Goal: Task Accomplishment & Management: Manage account settings

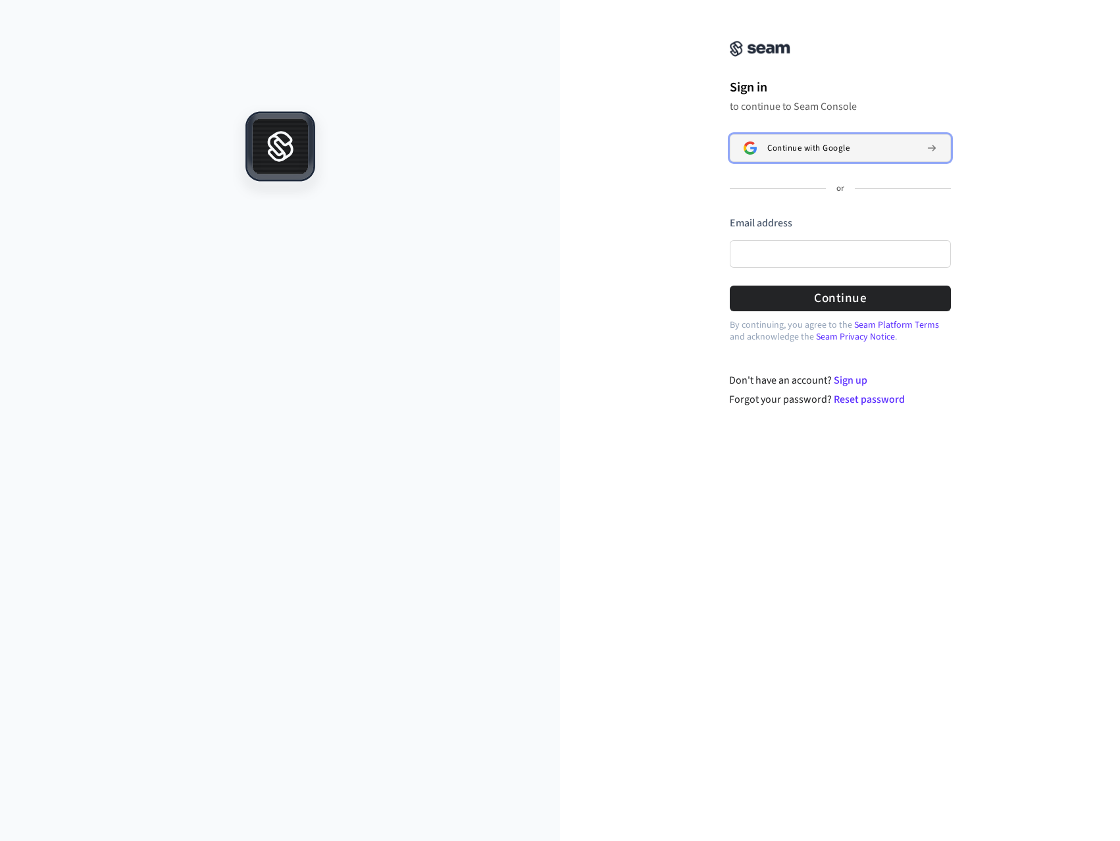
click at [812, 152] on span "Continue with Google" at bounding box center [808, 148] width 82 height 11
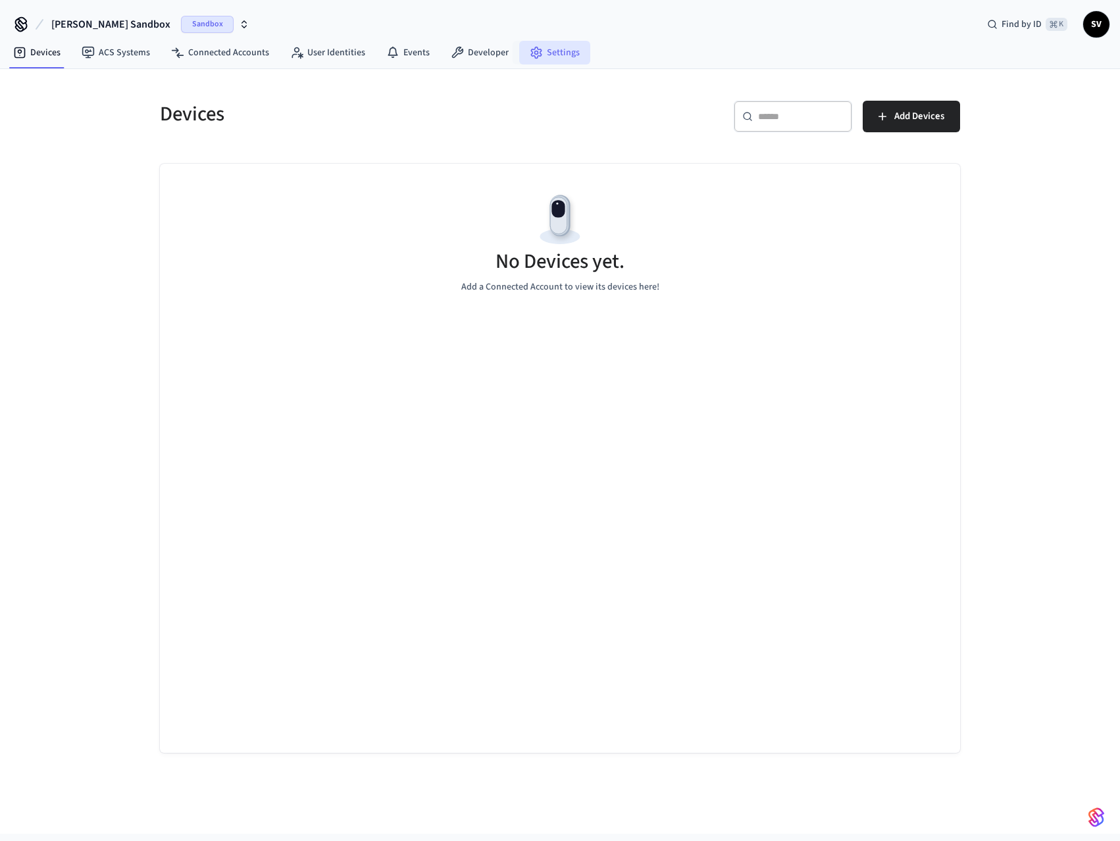
click at [539, 49] on link "Settings" at bounding box center [554, 53] width 71 height 24
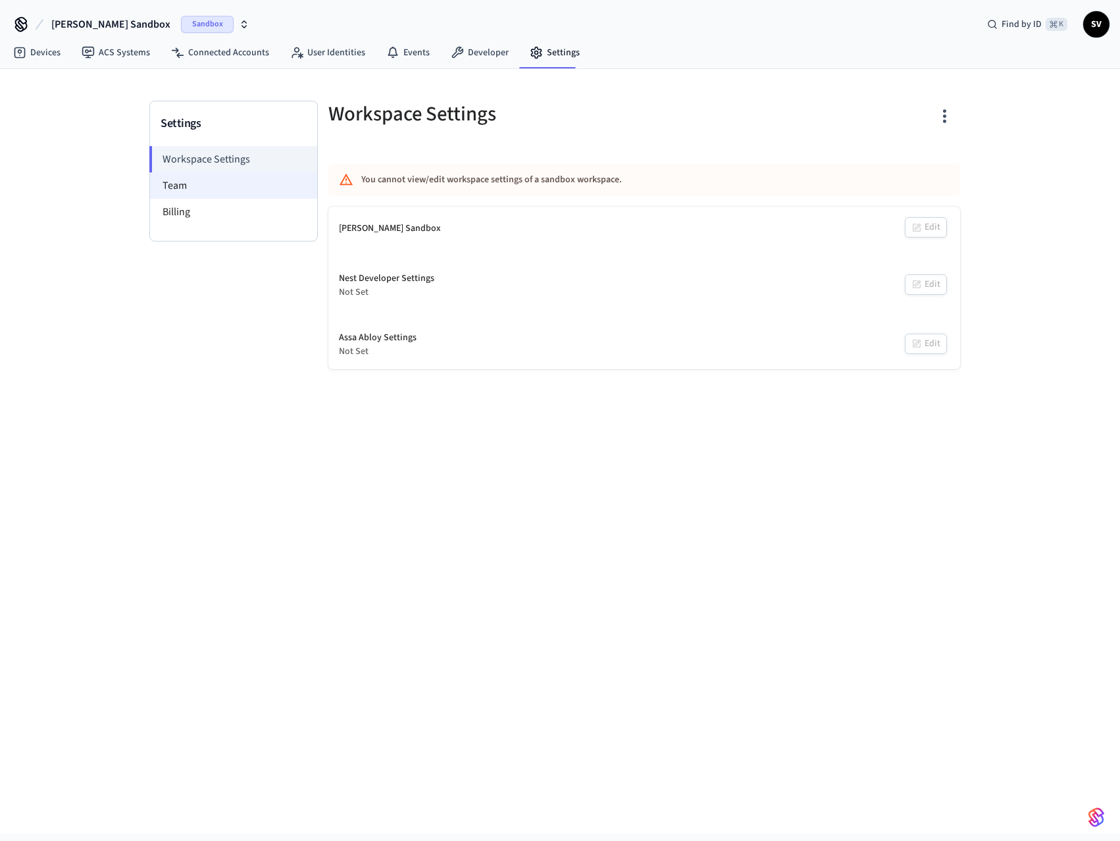
click at [191, 186] on li "Team" at bounding box center [233, 185] width 167 height 26
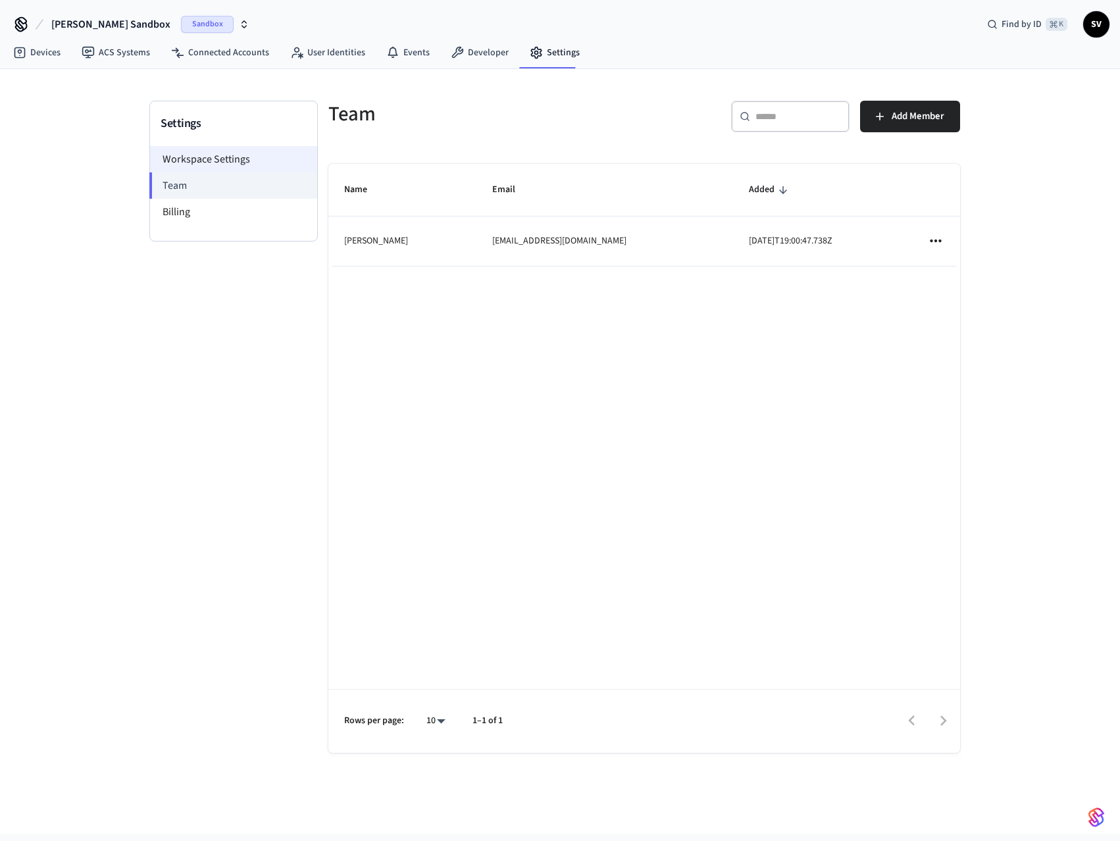
click at [218, 161] on li "Workspace Settings" at bounding box center [233, 159] width 167 height 26
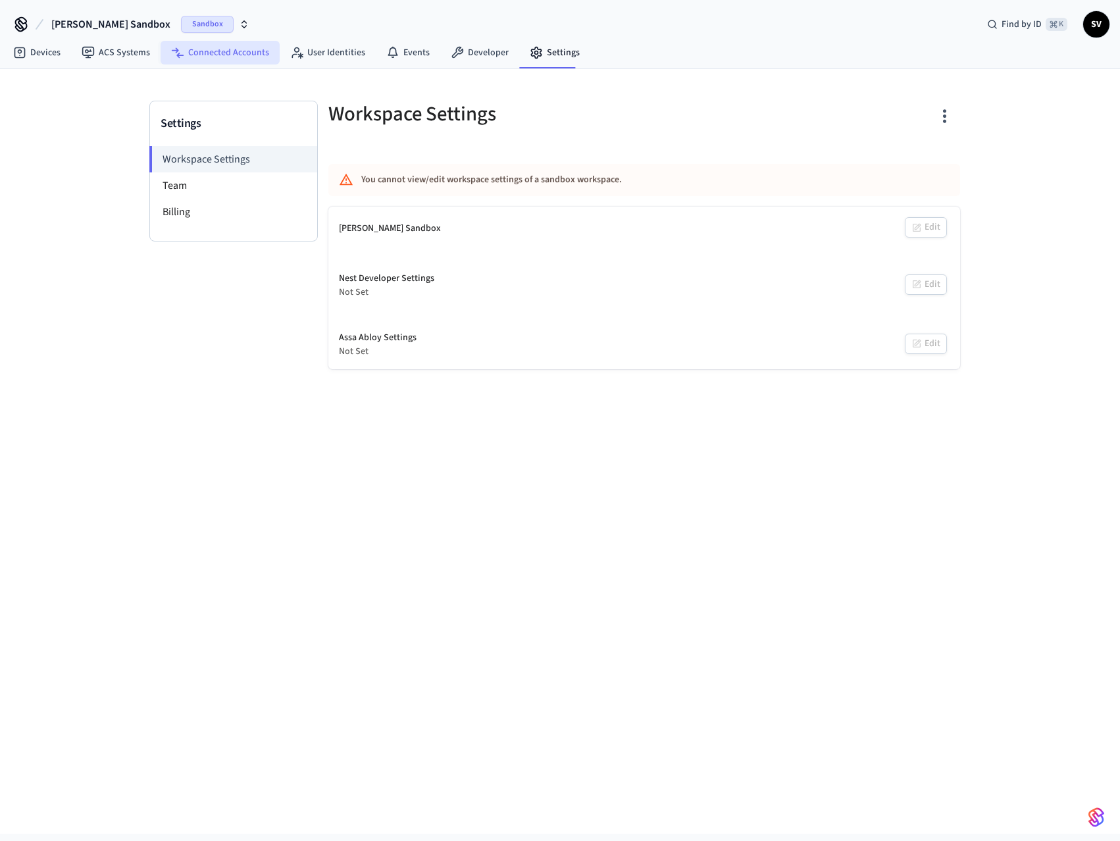
click at [216, 53] on link "Connected Accounts" at bounding box center [220, 53] width 119 height 24
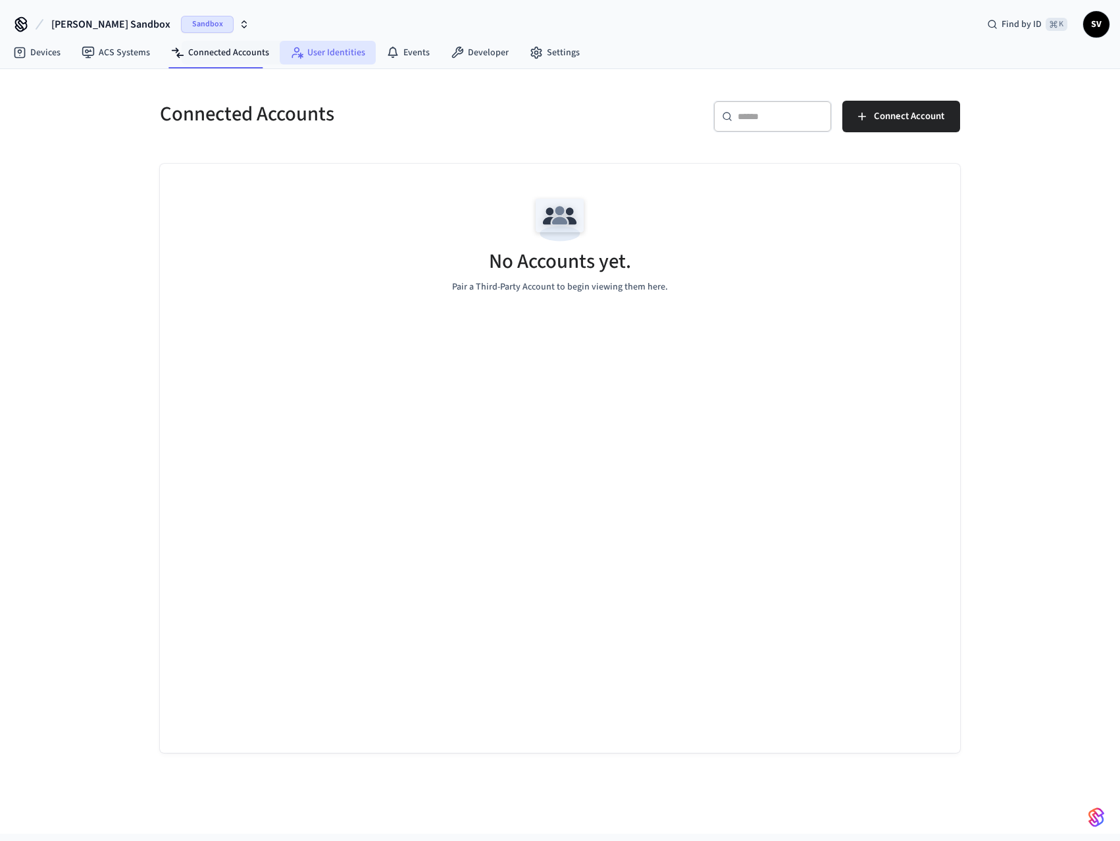
click at [322, 46] on link "User Identities" at bounding box center [328, 53] width 96 height 24
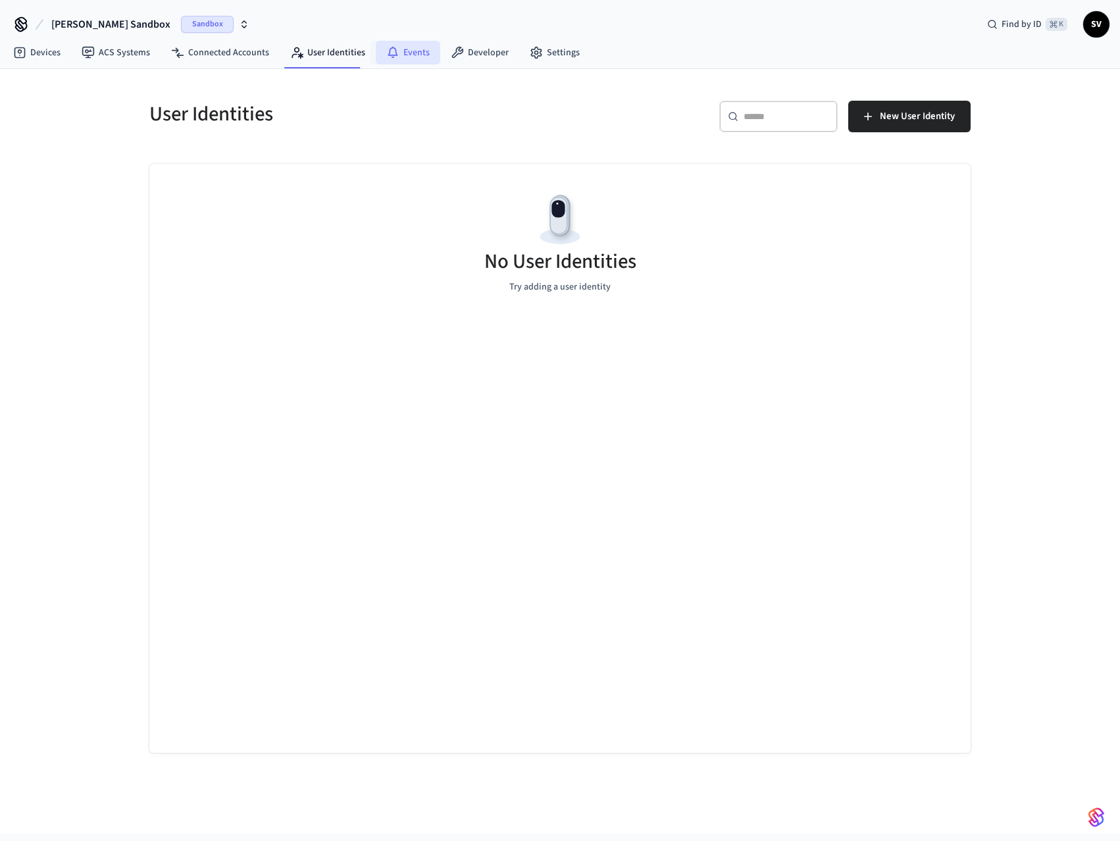
click at [407, 55] on link "Events" at bounding box center [408, 53] width 64 height 24
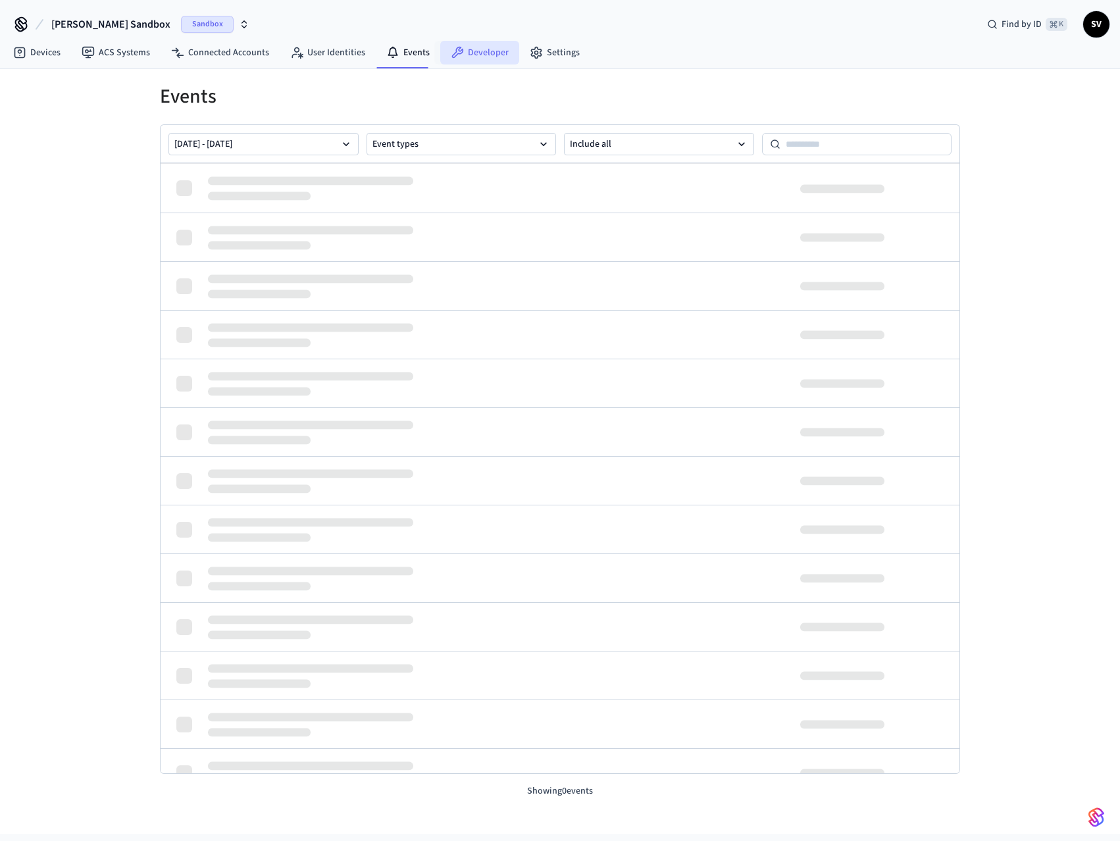
click at [469, 55] on link "Developer" at bounding box center [479, 53] width 79 height 24
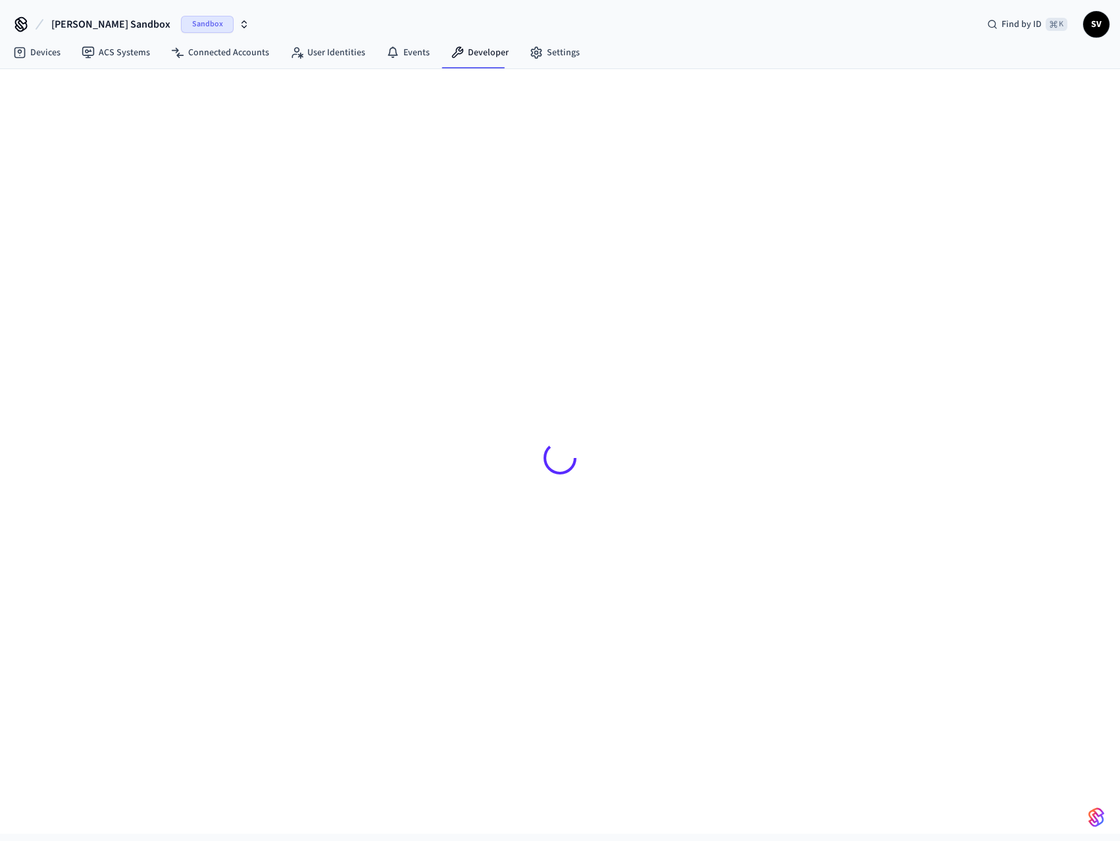
click at [1098, 22] on span "SV" at bounding box center [1097, 25] width 24 height 24
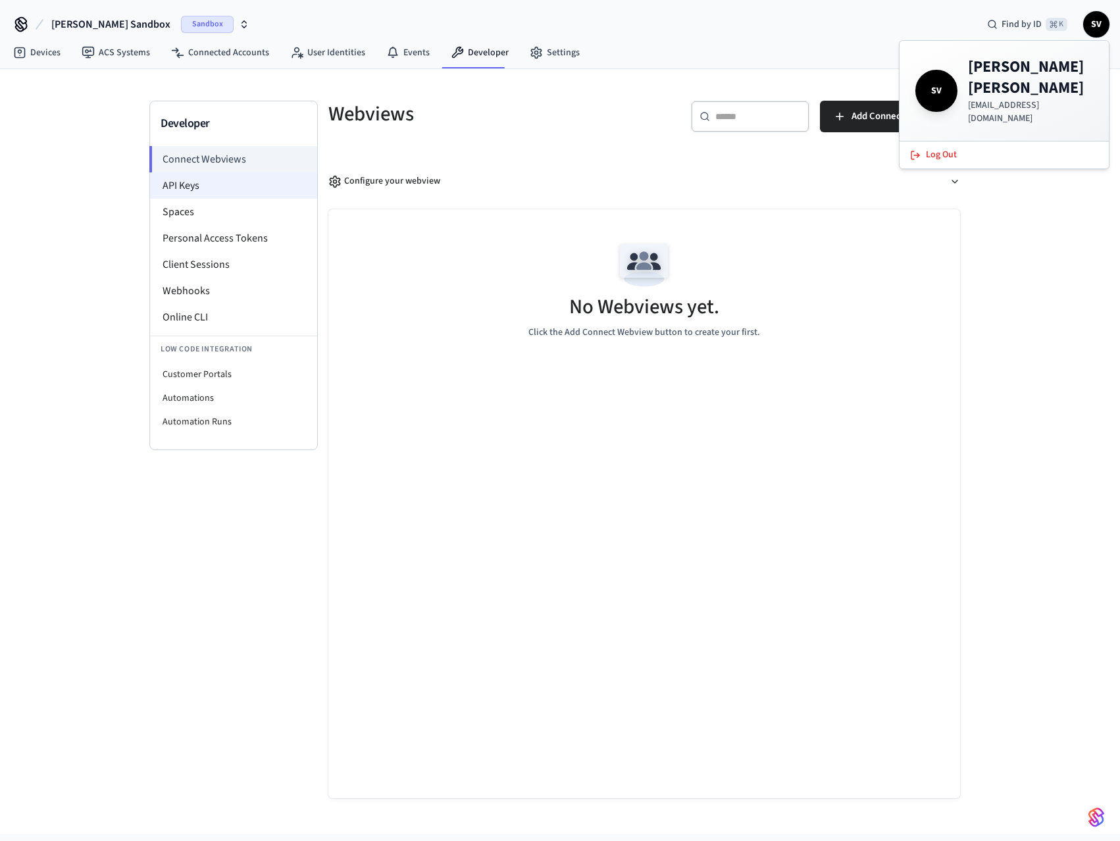
click at [201, 178] on li "API Keys" at bounding box center [233, 185] width 167 height 26
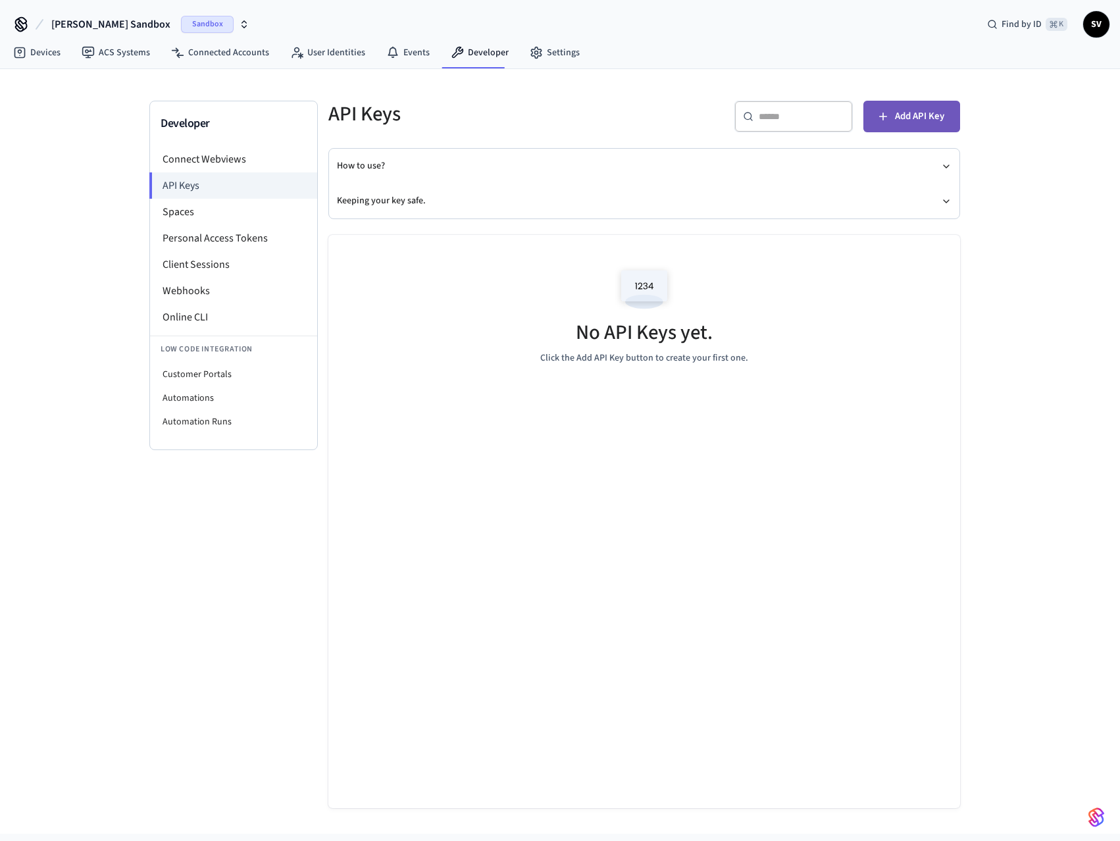
click at [923, 115] on span "Add API Key" at bounding box center [919, 116] width 49 height 17
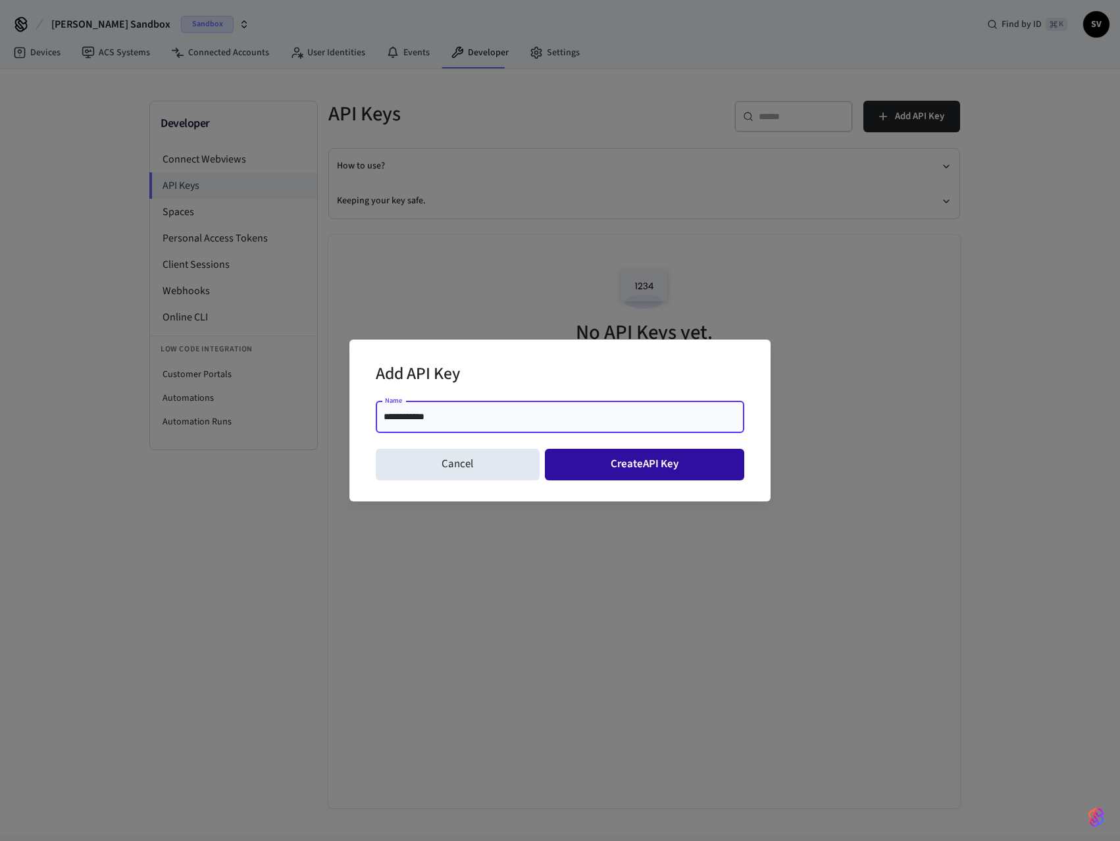
type input "**********"
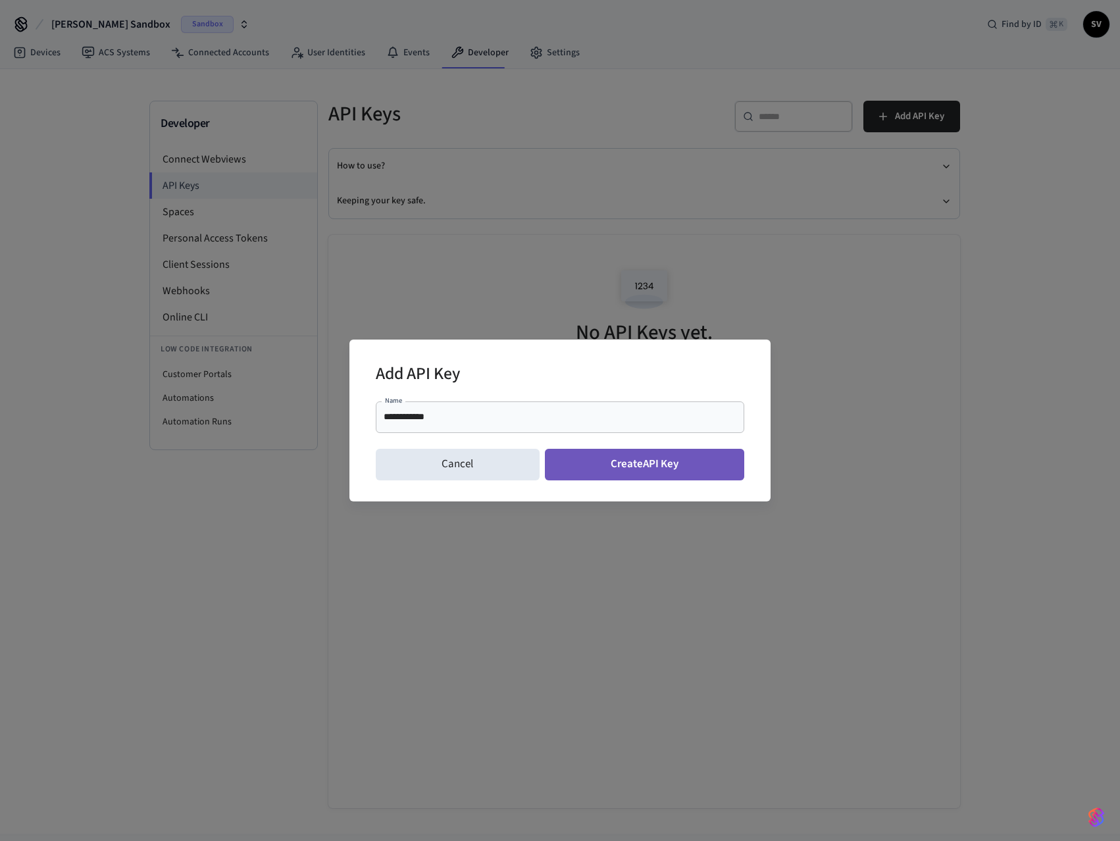
click at [641, 465] on button "Create API Key" at bounding box center [645, 465] width 200 height 32
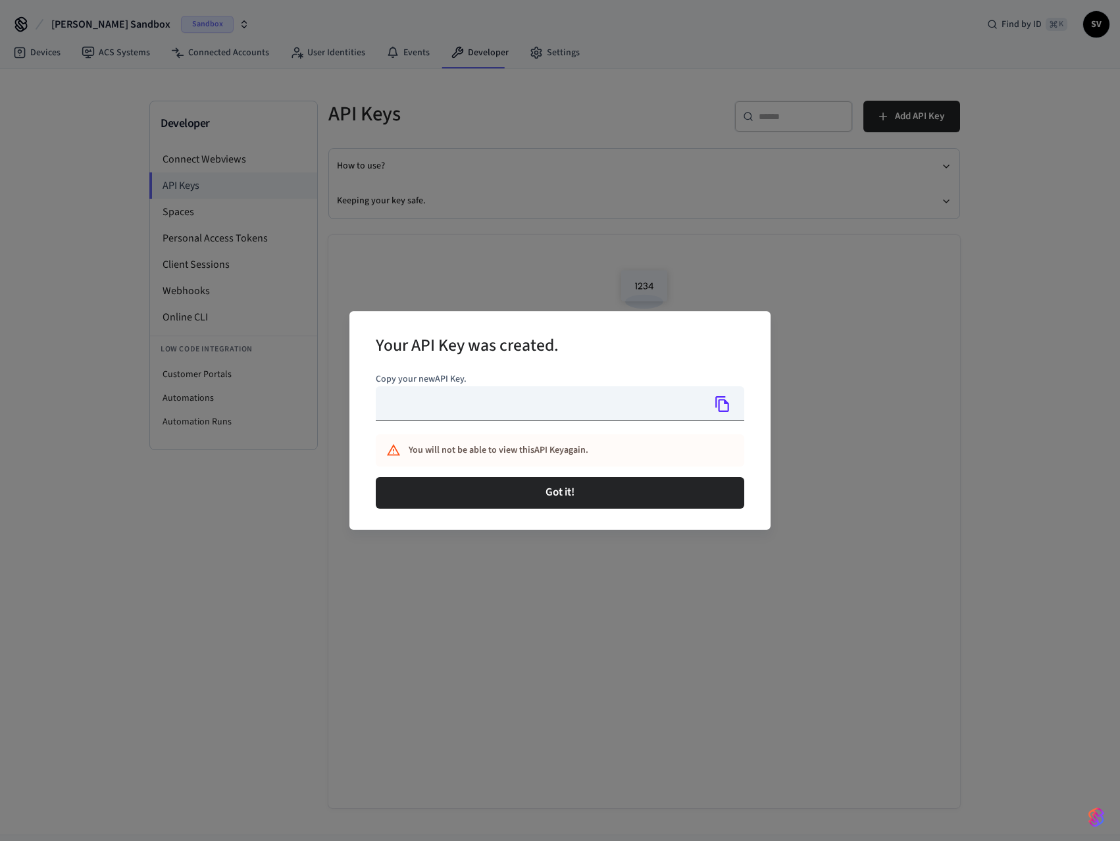
type input "**********"
click at [521, 407] on input "**********" at bounding box center [540, 403] width 328 height 35
click at [731, 403] on icon "Copy" at bounding box center [722, 404] width 17 height 17
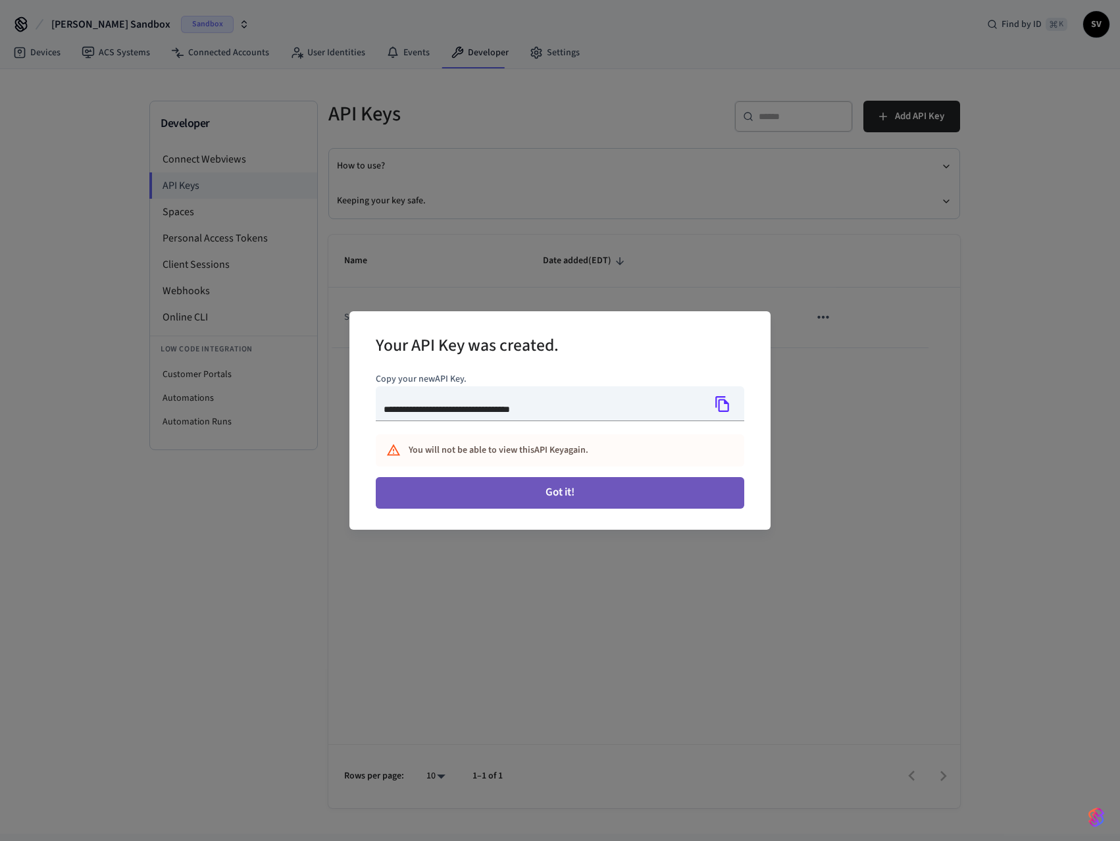
click at [610, 490] on button "Got it!" at bounding box center [560, 493] width 369 height 32
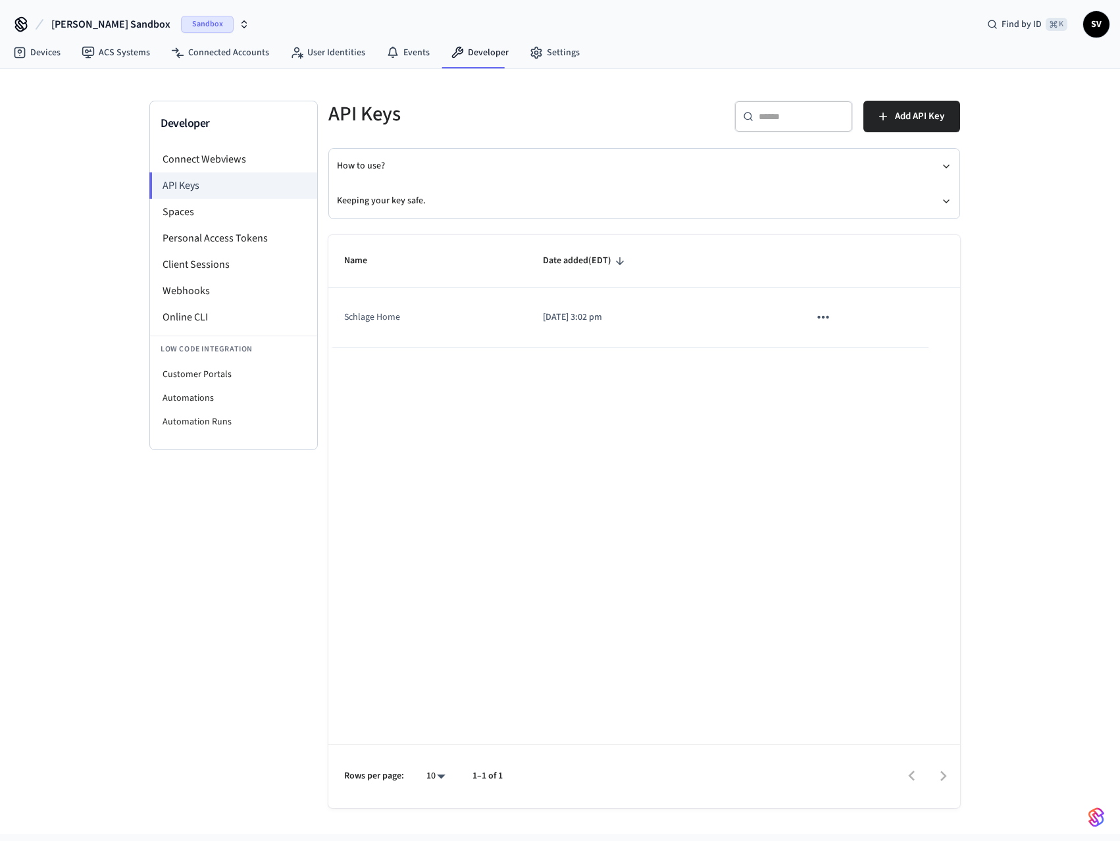
click at [823, 313] on icon "sticky table" at bounding box center [823, 317] width 17 height 17
click at [598, 446] on div at bounding box center [560, 420] width 1120 height 841
